Goal: Information Seeking & Learning: Learn about a topic

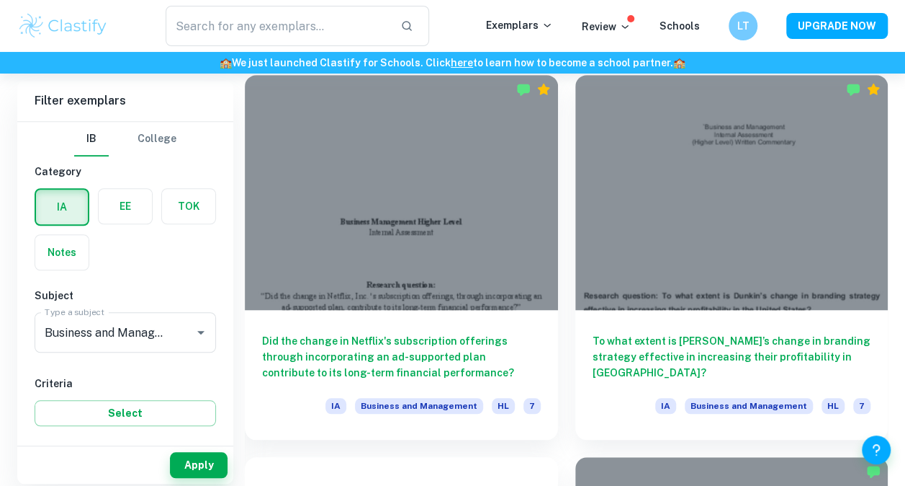
scroll to position [411, 0]
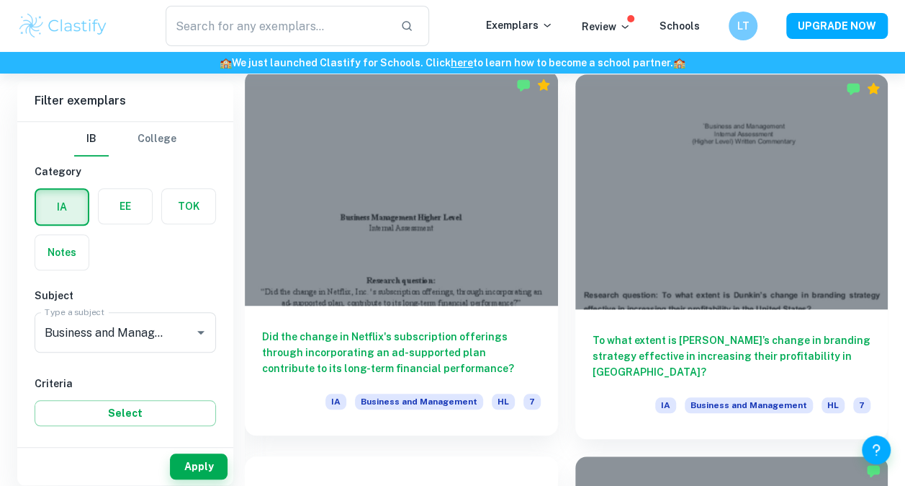
click at [375, 328] on h6 "Did the change in Netflix's subscription offerings through incorporating an ad-…" at bounding box center [401, 352] width 279 height 48
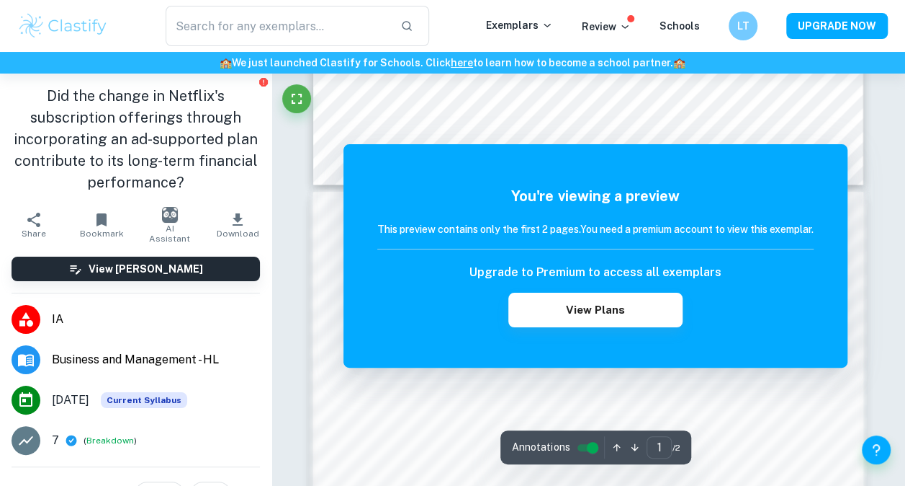
scroll to position [682, 0]
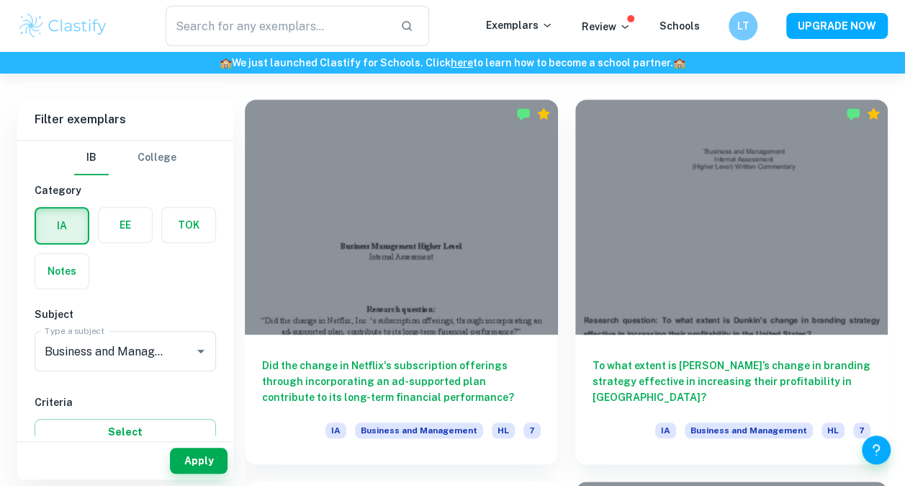
scroll to position [387, 0]
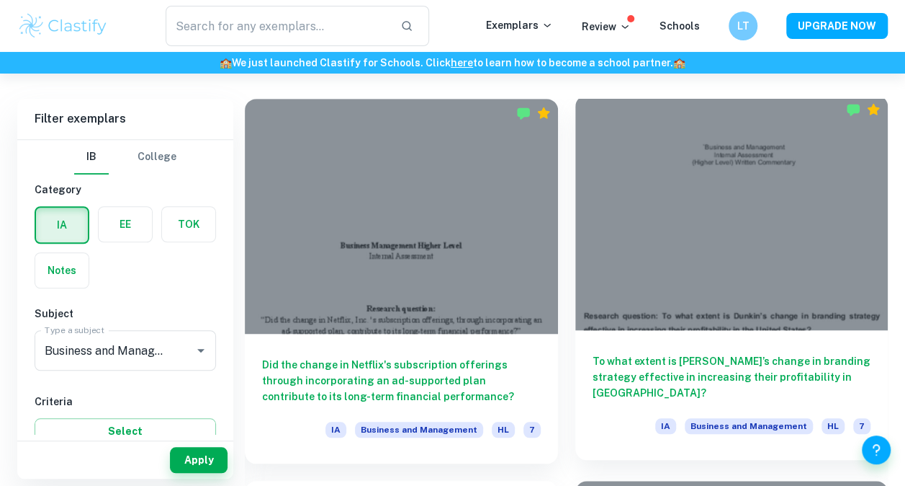
click at [650, 339] on div "To what extent is [PERSON_NAME]’s change in branding strategy effective in incr…" at bounding box center [732, 395] width 313 height 130
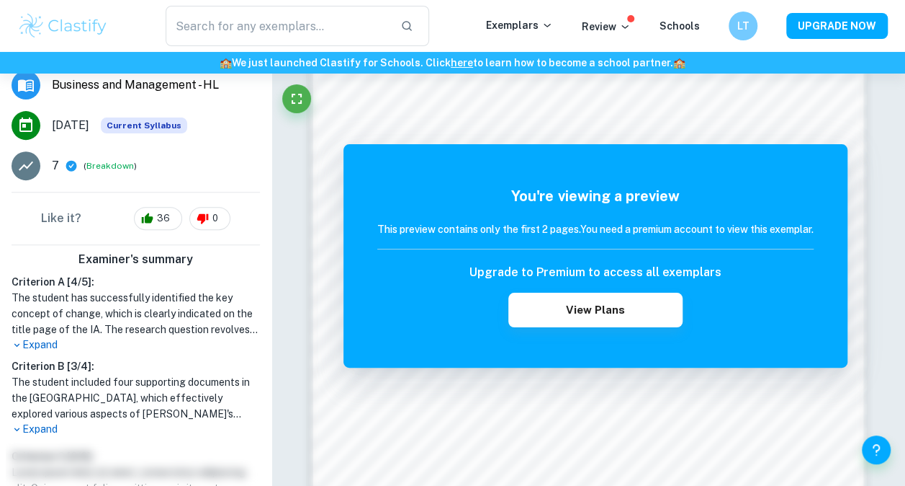
scroll to position [277, 0]
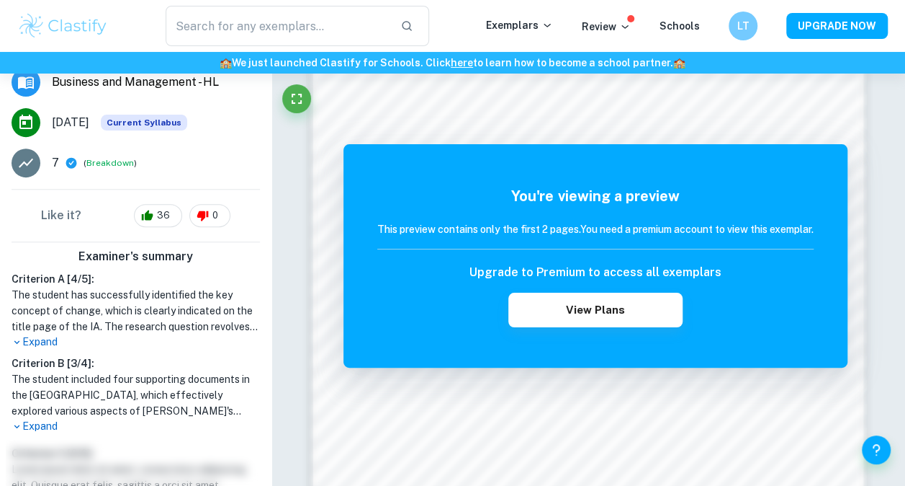
click at [51, 334] on p "Expand" at bounding box center [136, 341] width 249 height 15
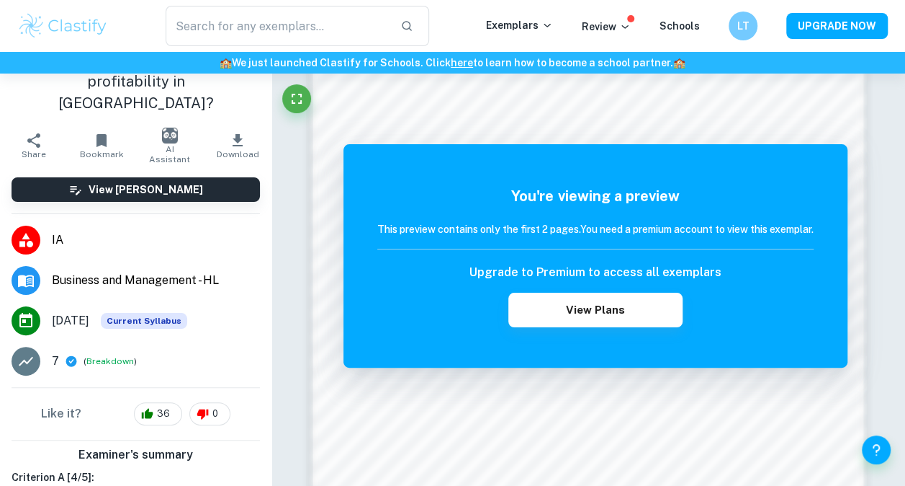
scroll to position [78, 0]
